Goal: Navigation & Orientation: Find specific page/section

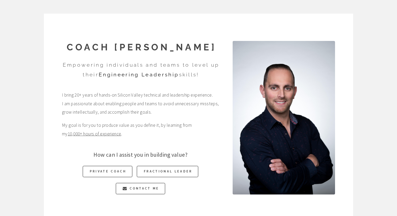
click at [215, 60] on div "Coach [PERSON_NAME] Empowering individuals and teams to level up their Engineer…" at bounding box center [133, 117] width 171 height 153
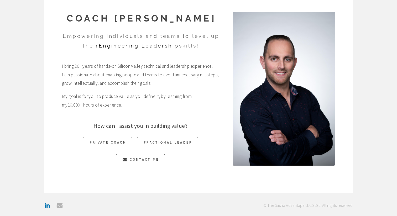
scroll to position [36, 0]
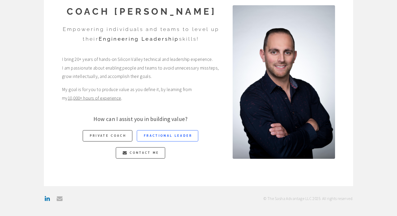
click at [157, 138] on link "Fractional Leader" at bounding box center [167, 135] width 61 height 11
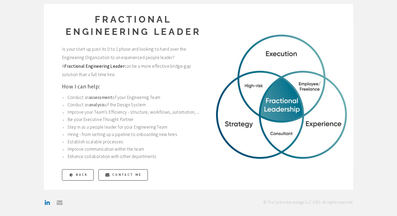
scroll to position [14, 0]
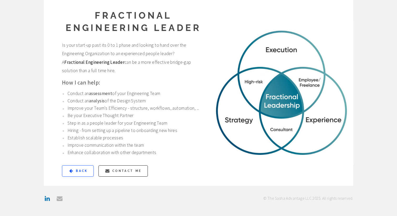
click at [82, 172] on span "Back" at bounding box center [82, 170] width 12 height 11
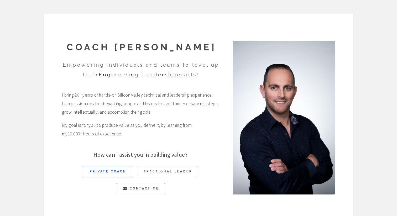
click at [96, 176] on link "Private Coach" at bounding box center [108, 171] width 50 height 11
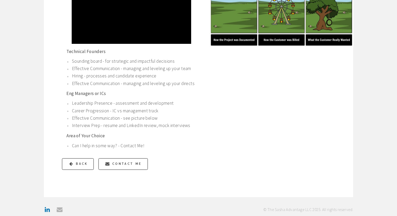
scroll to position [242, 0]
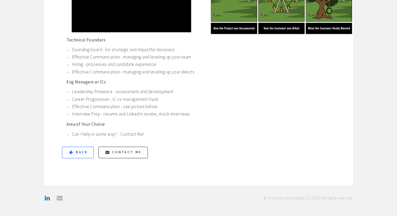
click at [79, 153] on span "Back" at bounding box center [82, 152] width 12 height 11
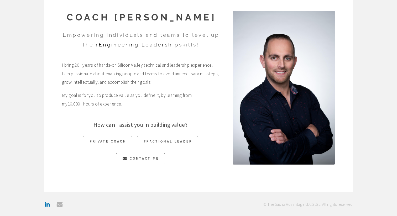
scroll to position [36, 0]
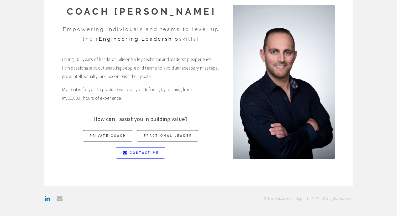
click at [129, 152] on link "Email Contact Me" at bounding box center [140, 152] width 49 height 11
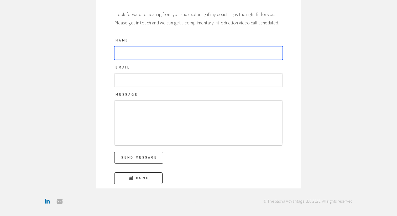
scroll to position [32, 0]
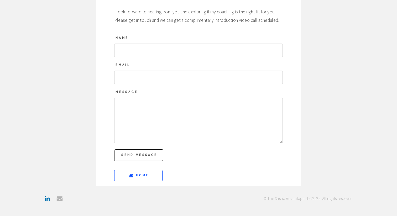
click at [129, 175] on link "Home Home" at bounding box center [138, 175] width 48 height 11
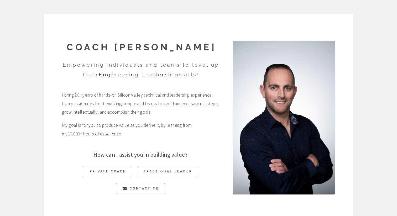
click at [260, 89] on img at bounding box center [284, 118] width 102 height 154
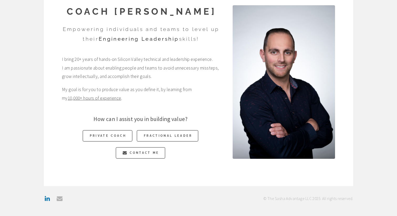
scroll to position [36, 0]
